Goal: Information Seeking & Learning: Find specific fact

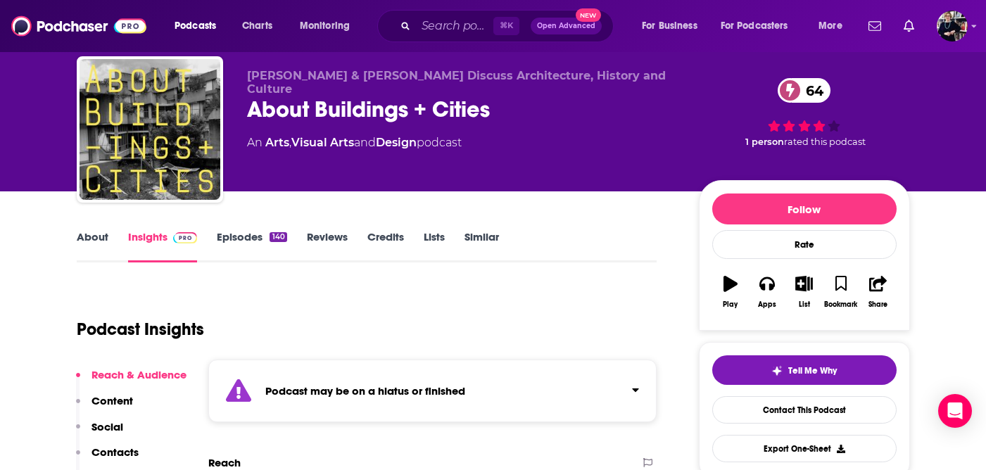
scroll to position [18, 0]
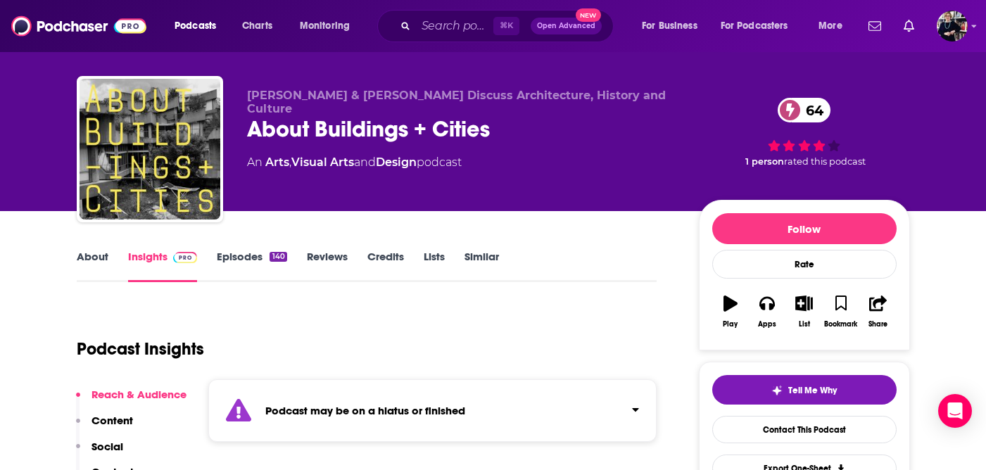
click at [255, 252] on link "Episodes 140" at bounding box center [252, 266] width 70 height 32
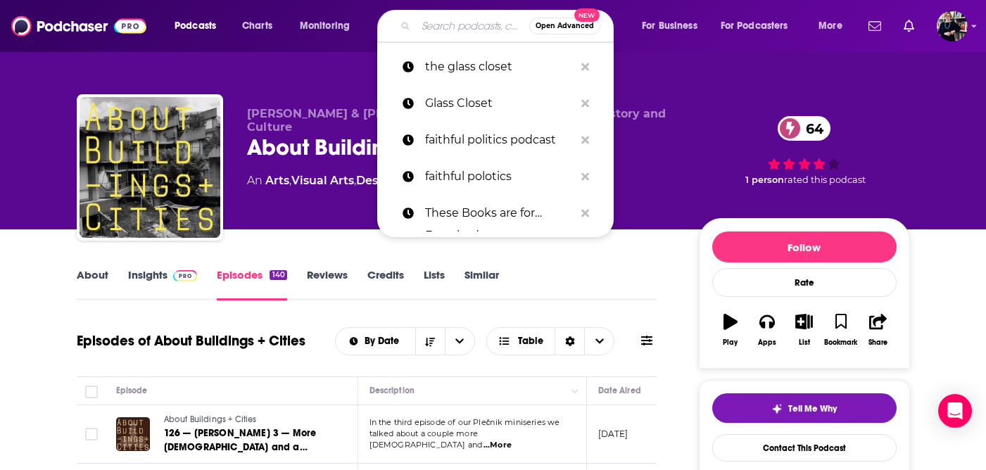
click at [464, 21] on input "Search podcasts, credits, & more..." at bounding box center [472, 26] width 113 height 23
paste input "The Reason Interview With [PERSON_NAME]"
type input "The Reason Interview With [PERSON_NAME]"
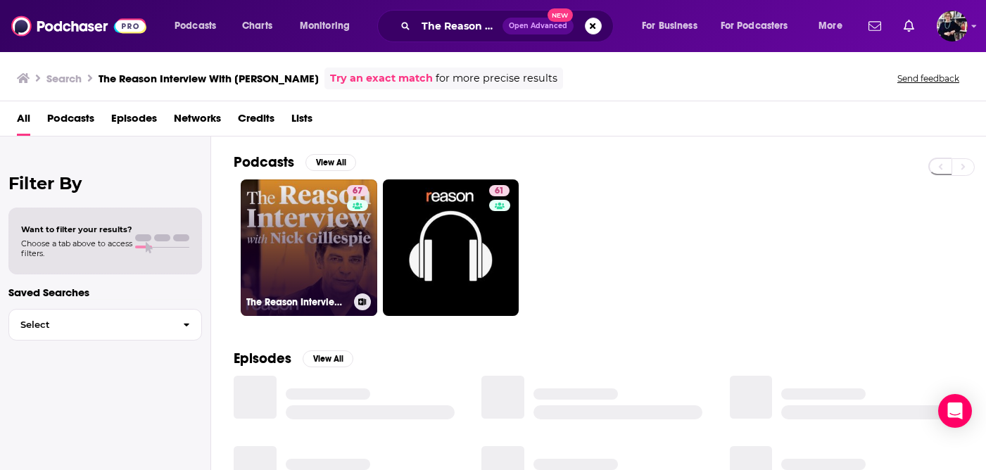
click at [335, 197] on link "67 The Reason Interview With [PERSON_NAME]" at bounding box center [309, 247] width 137 height 137
